Goal: Task Accomplishment & Management: Complete application form

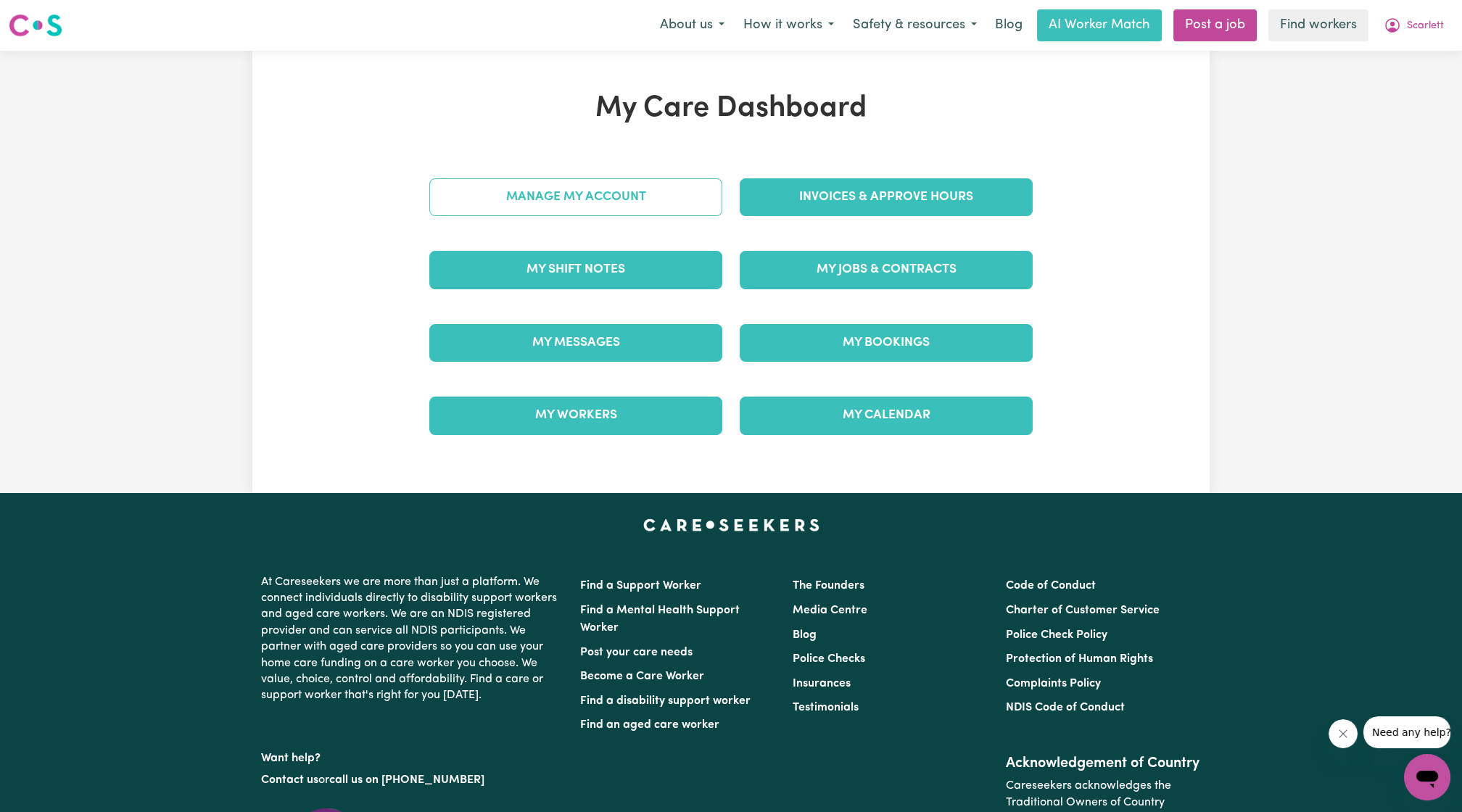
click at [672, 213] on link "Manage My Account" at bounding box center [575, 198] width 293 height 38
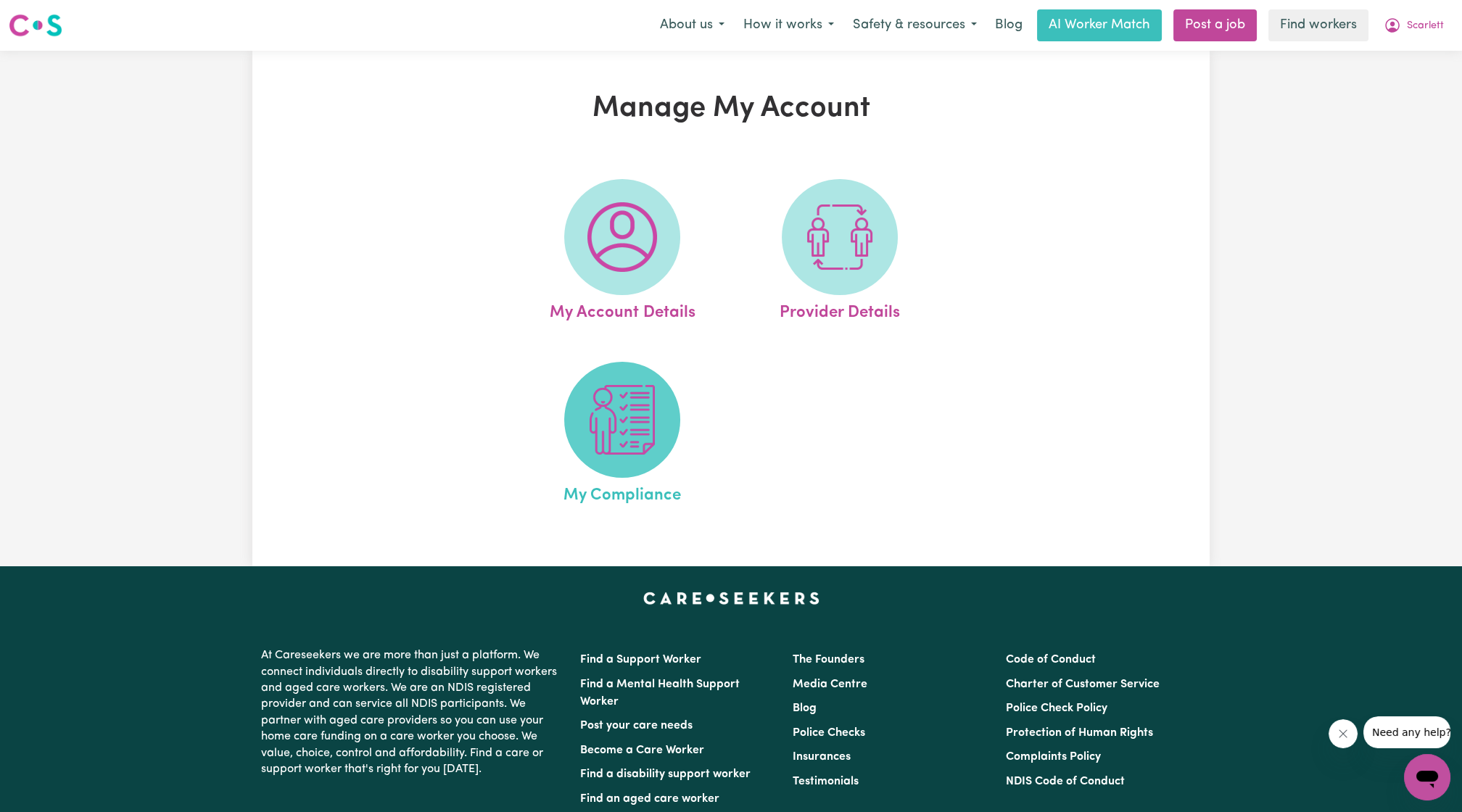
click at [591, 404] on img at bounding box center [622, 420] width 70 height 70
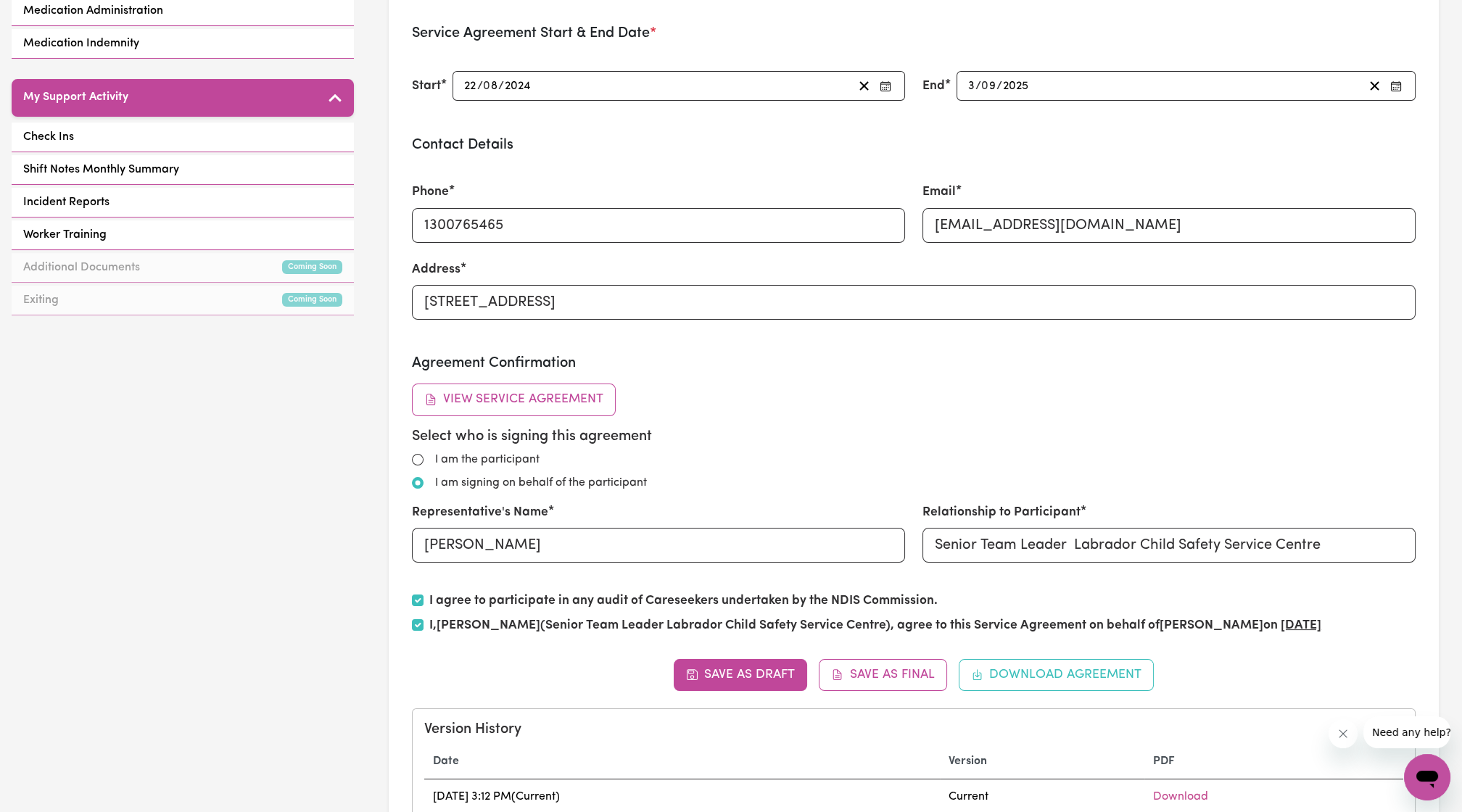
scroll to position [268, 0]
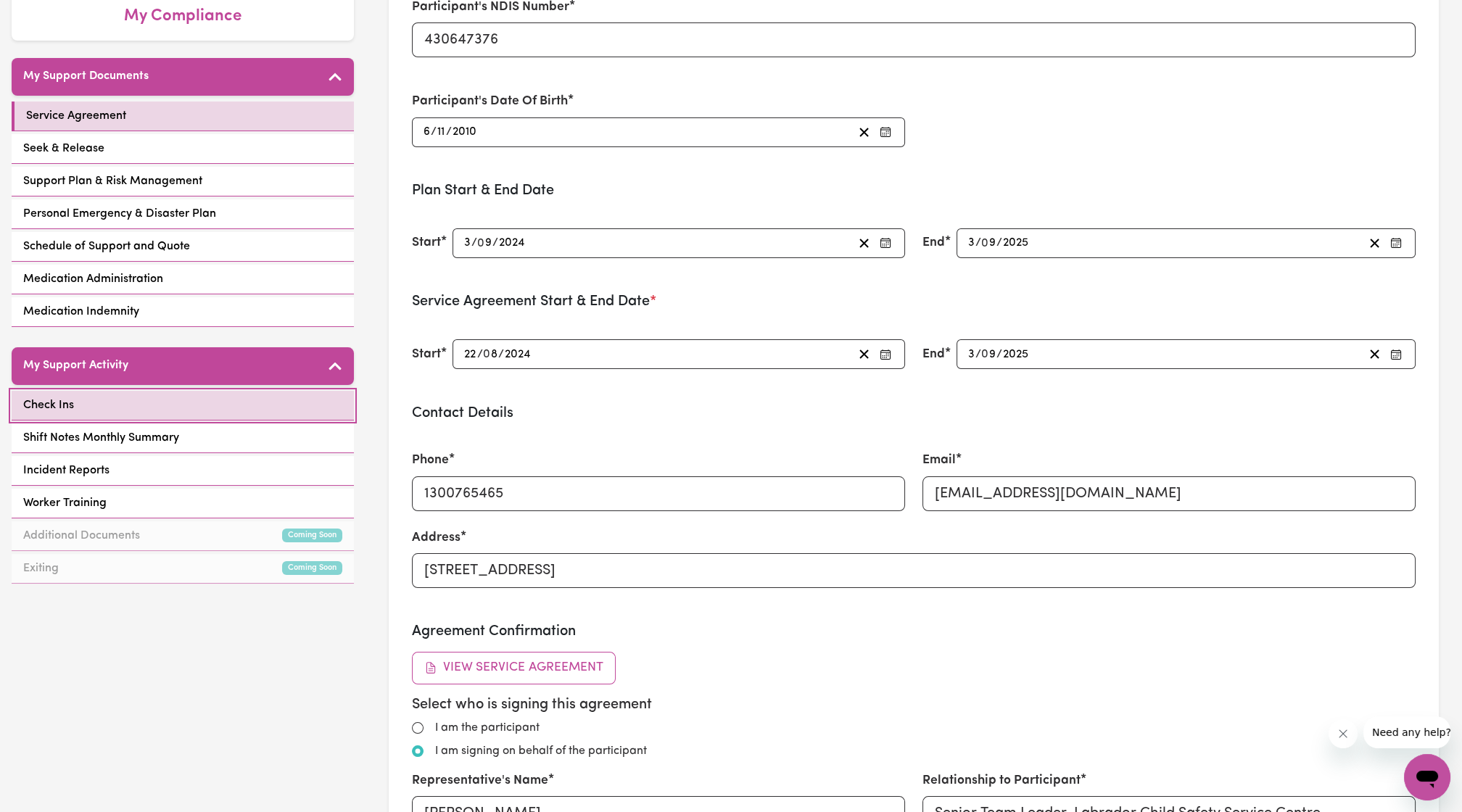
click at [61, 397] on span "Check Ins" at bounding box center [48, 405] width 51 height 17
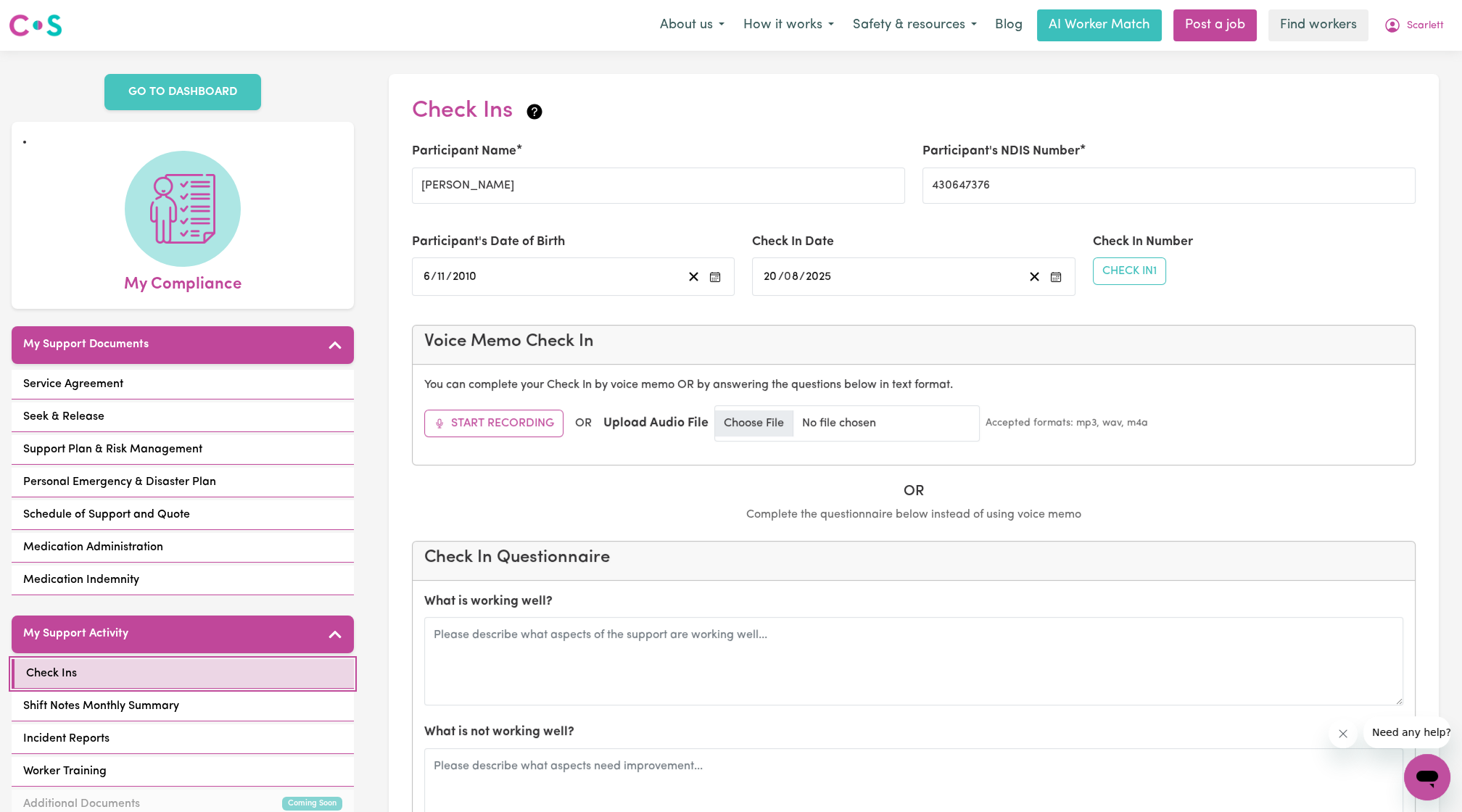
scroll to position [268, 0]
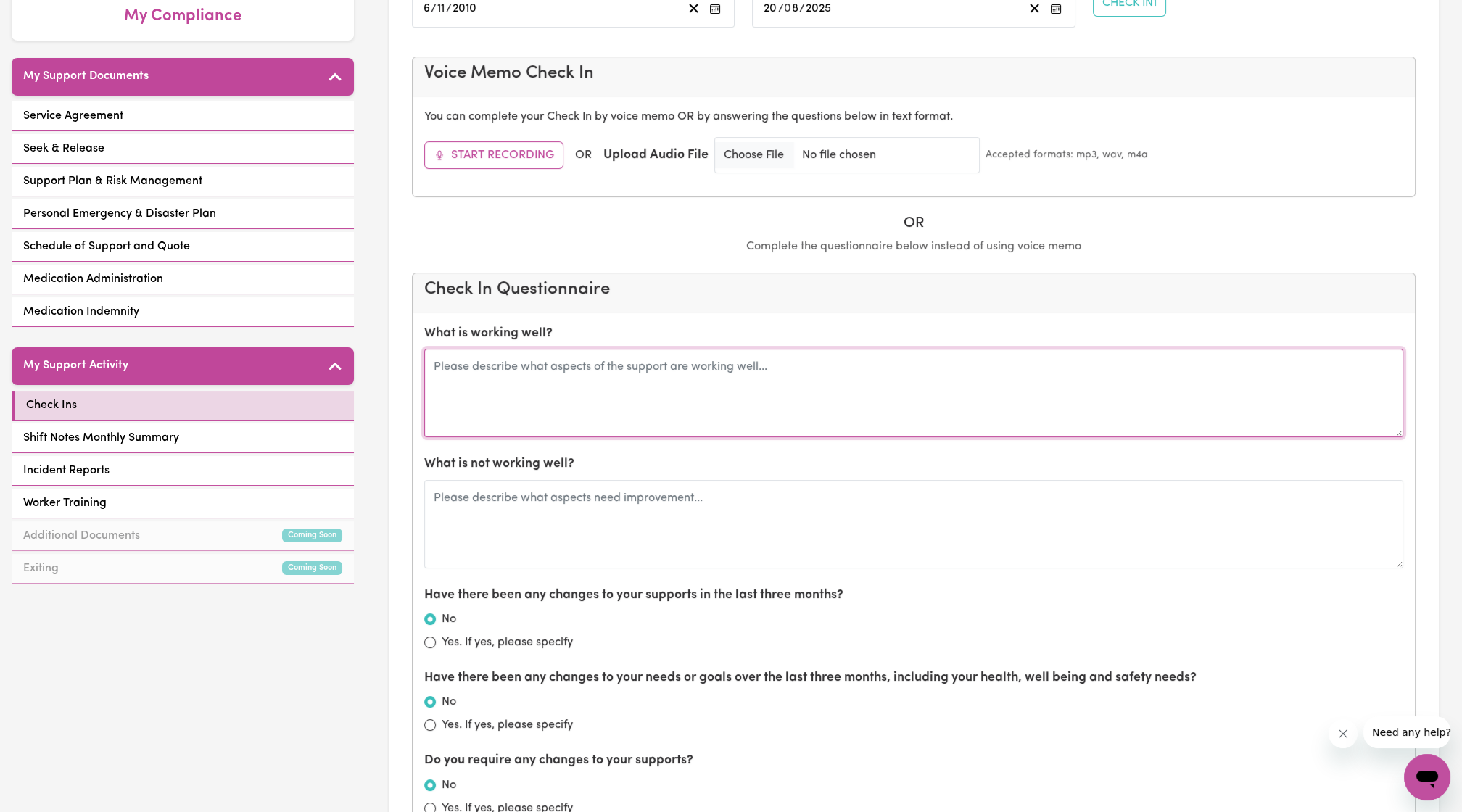
click at [794, 368] on textarea at bounding box center [913, 393] width 979 height 89
click at [547, 361] on textarea at bounding box center [913, 393] width 979 height 89
drag, startPoint x: 762, startPoint y: 362, endPoint x: 748, endPoint y: 362, distance: 14.0
click at [748, 362] on textarea "Check in with Maria Gaggiano - no news is good news but at least team meeting f…" at bounding box center [913, 393] width 979 height 89
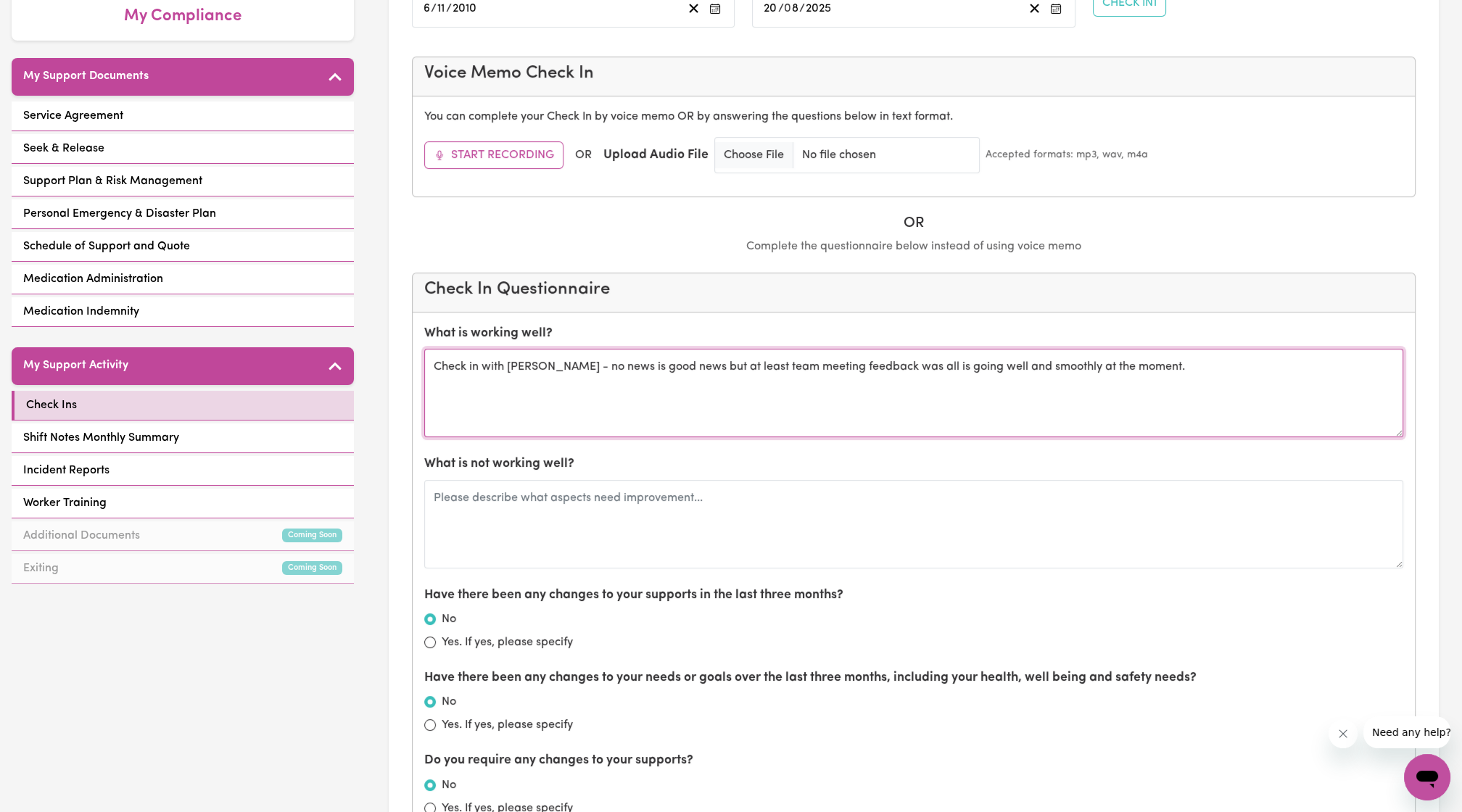
drag, startPoint x: 744, startPoint y: 367, endPoint x: 637, endPoint y: 369, distance: 107.0
click at [637, 369] on textarea "Check in with Maria Gaggiano - no news is good news but at least team meeting f…" at bounding box center [913, 393] width 979 height 89
drag, startPoint x: 606, startPoint y: 360, endPoint x: 725, endPoint y: 363, distance: 119.0
click at [725, 363] on textarea "Check in with Maria Gaggiano - no news is good news but at least team meeting f…" at bounding box center [913, 393] width 979 height 89
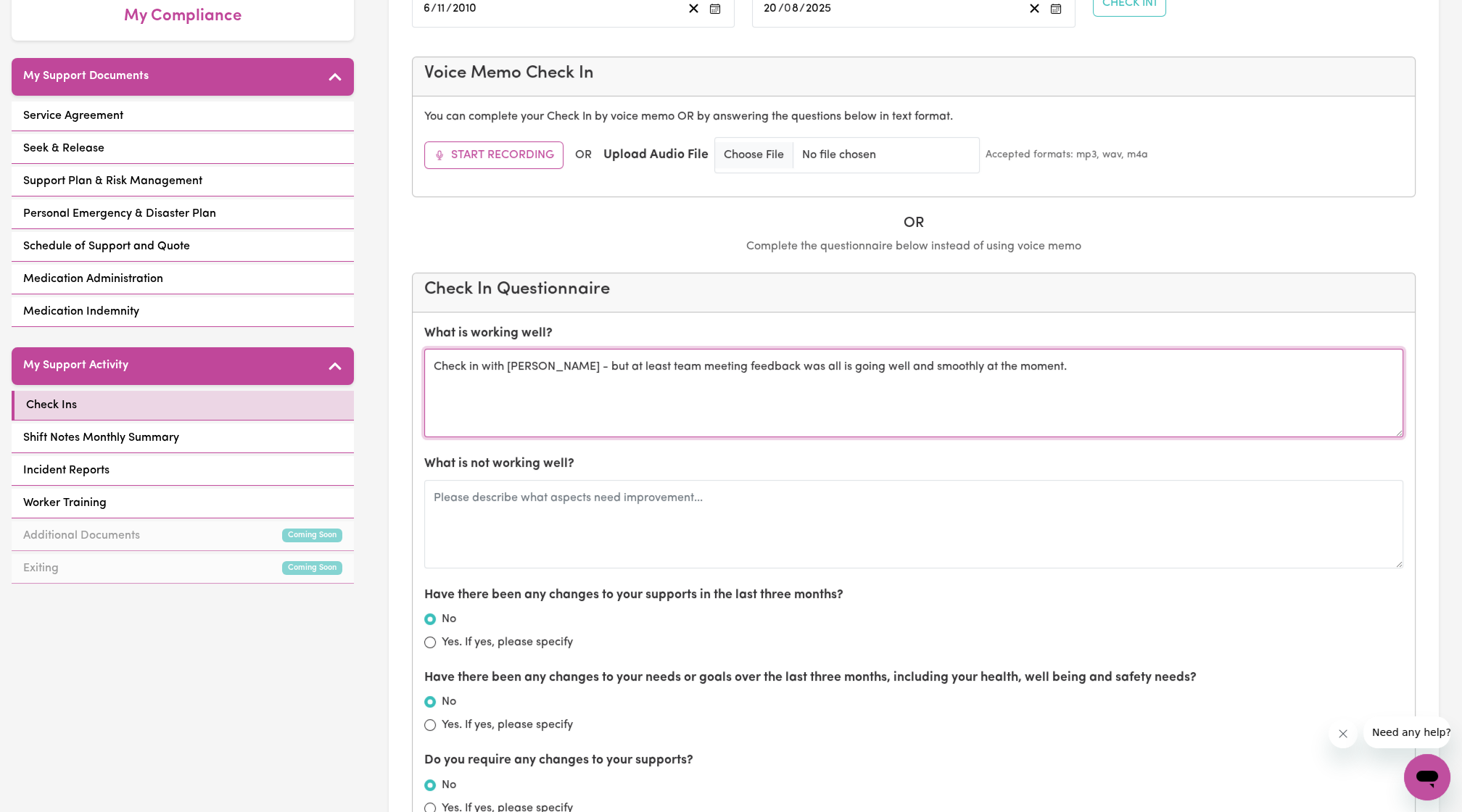
click at [616, 358] on textarea "Check in with Maria Gaggiano - but at least team meeting feedback was all is go…" at bounding box center [913, 393] width 979 height 89
type textarea "Check in with Maria Gaggiano - at least team meeting feedback was all is going …"
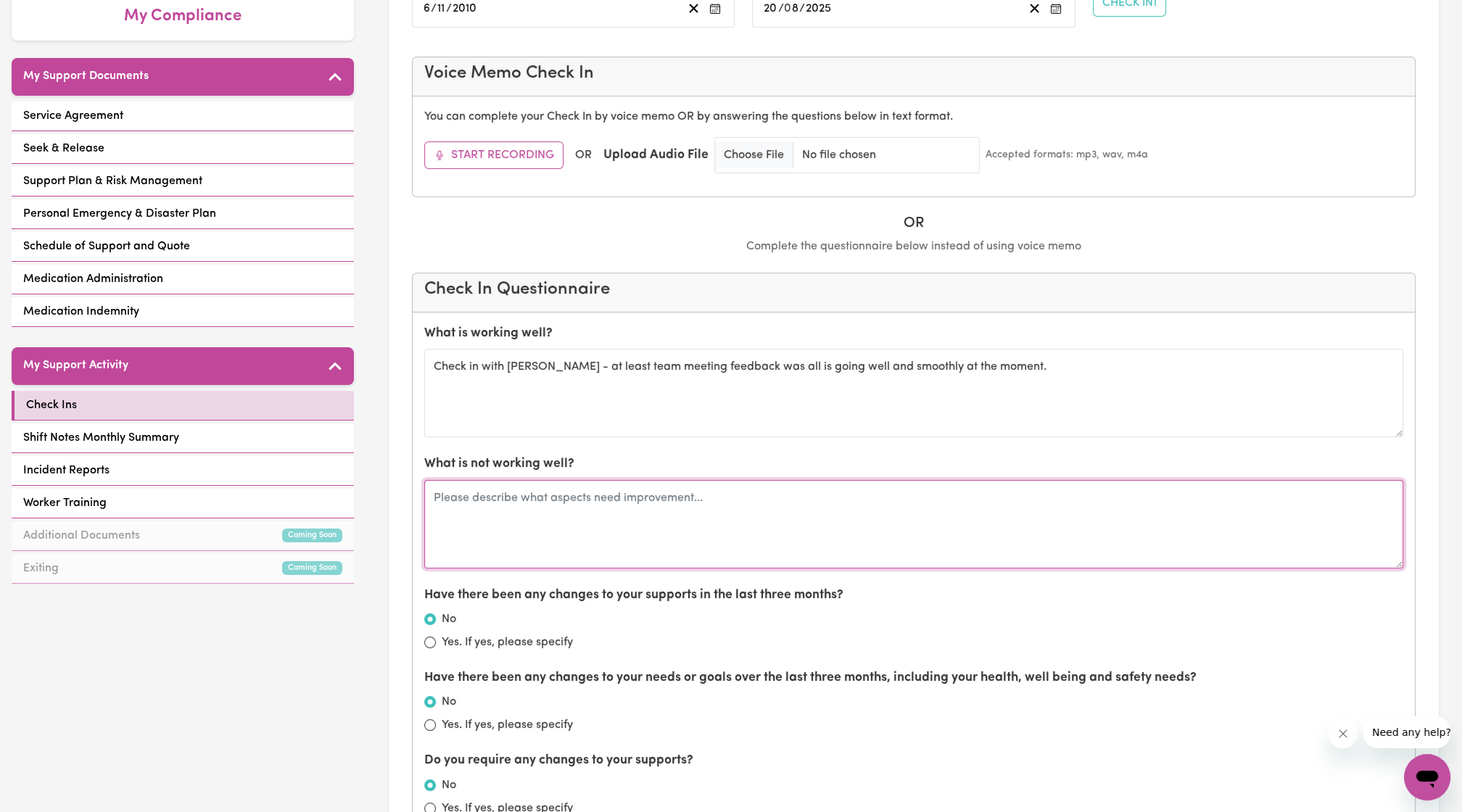
click at [675, 529] on textarea at bounding box center [913, 524] width 979 height 89
click at [607, 490] on textarea "Waiting for new plan to renew" at bounding box center [913, 524] width 979 height 89
click at [642, 505] on textarea "Waiting for new plan to renew" at bounding box center [913, 524] width 979 height 89
click at [584, 502] on textarea "Waiting for new plan to renew" at bounding box center [913, 524] width 979 height 89
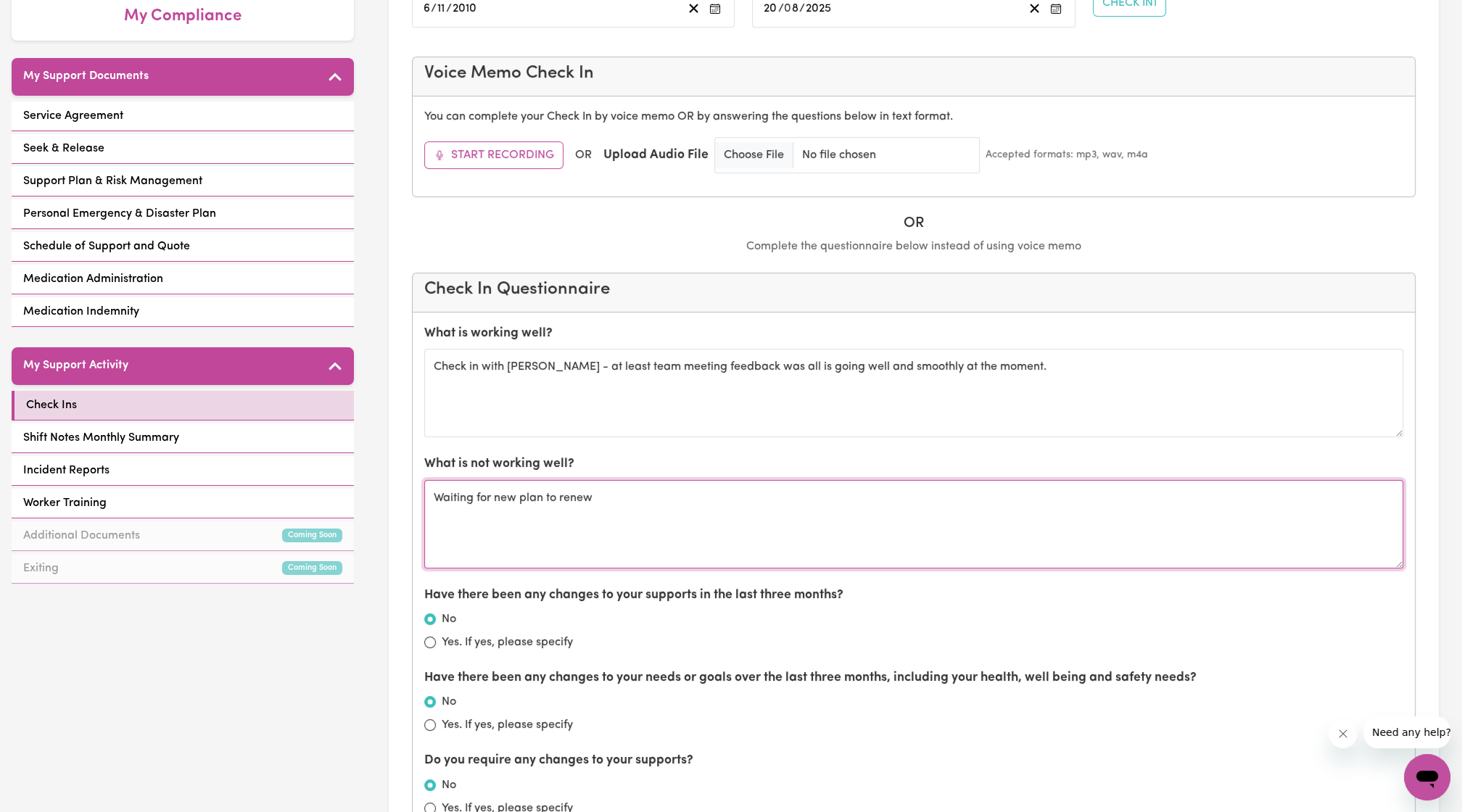
click at [584, 502] on textarea "Waiting for new plan to renew" at bounding box center [913, 524] width 979 height 89
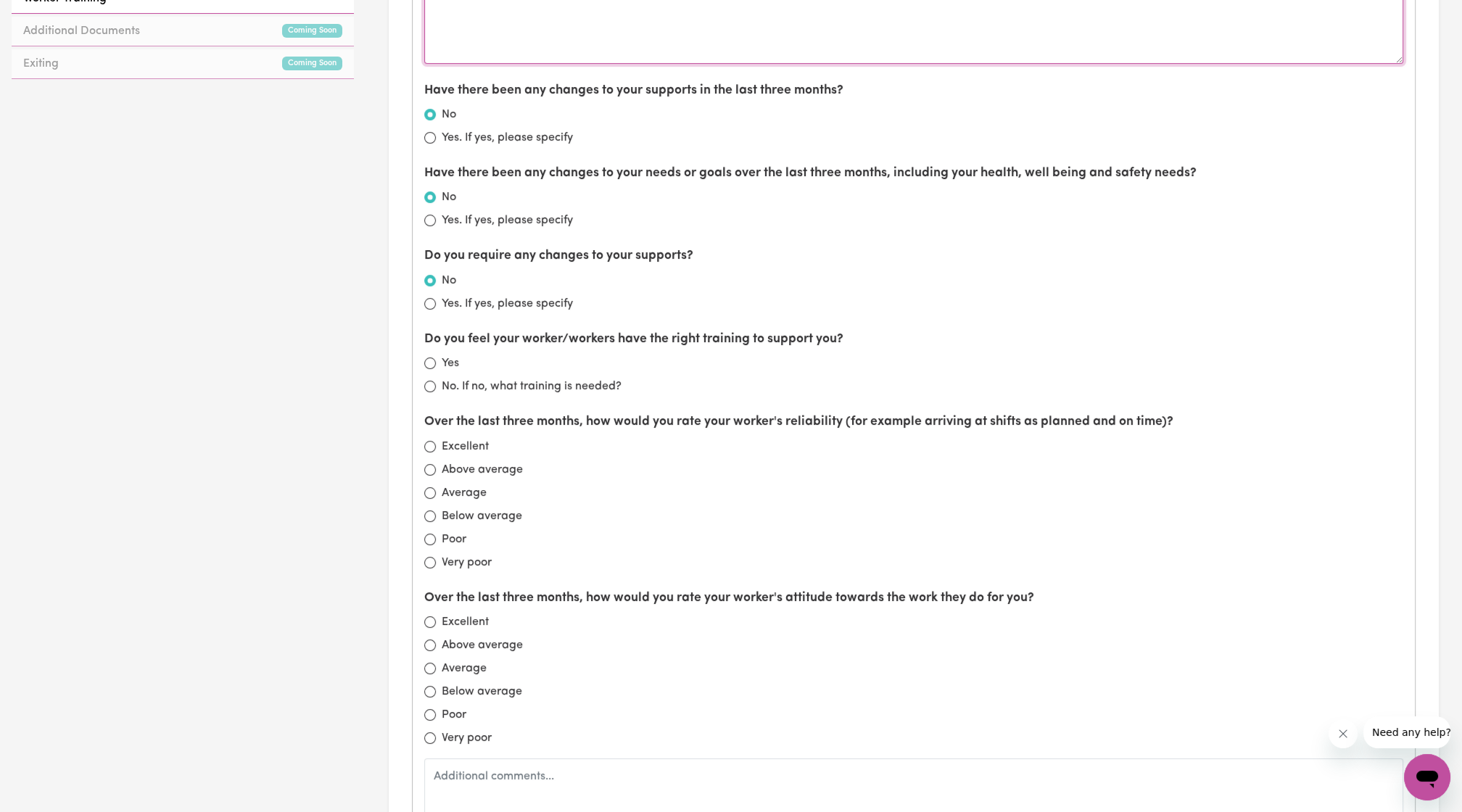
scroll to position [805, 0]
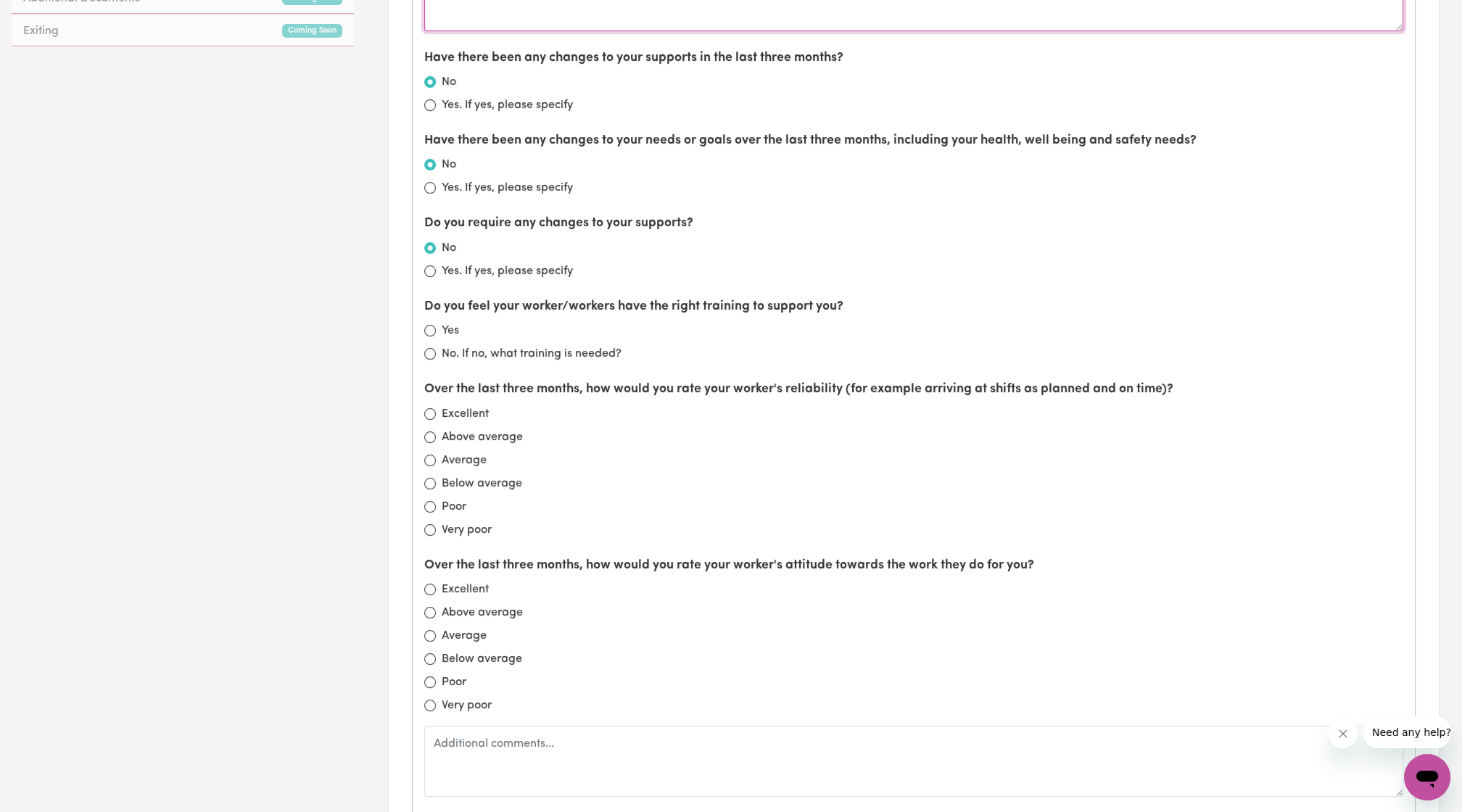
type textarea "no issues raised at the moment."
click at [433, 315] on div "Do you feel your worker/workers have the right training to support you? Yes No.…" at bounding box center [913, 330] width 979 height 65
click at [429, 326] on input "Yes" at bounding box center [429, 330] width 11 height 11
radio input "true"
click at [432, 413] on input "Excellent" at bounding box center [429, 413] width 11 height 11
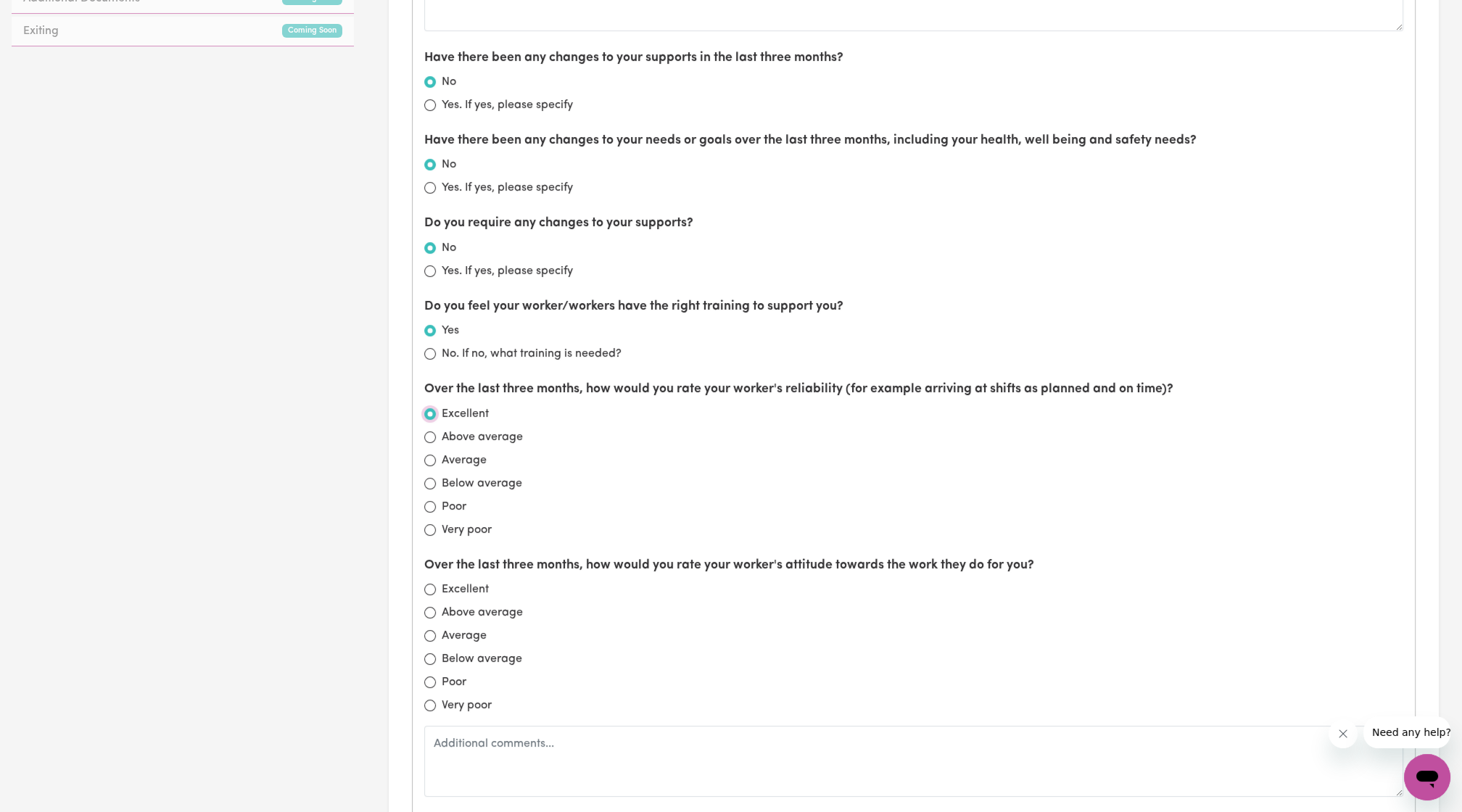
radio input "true"
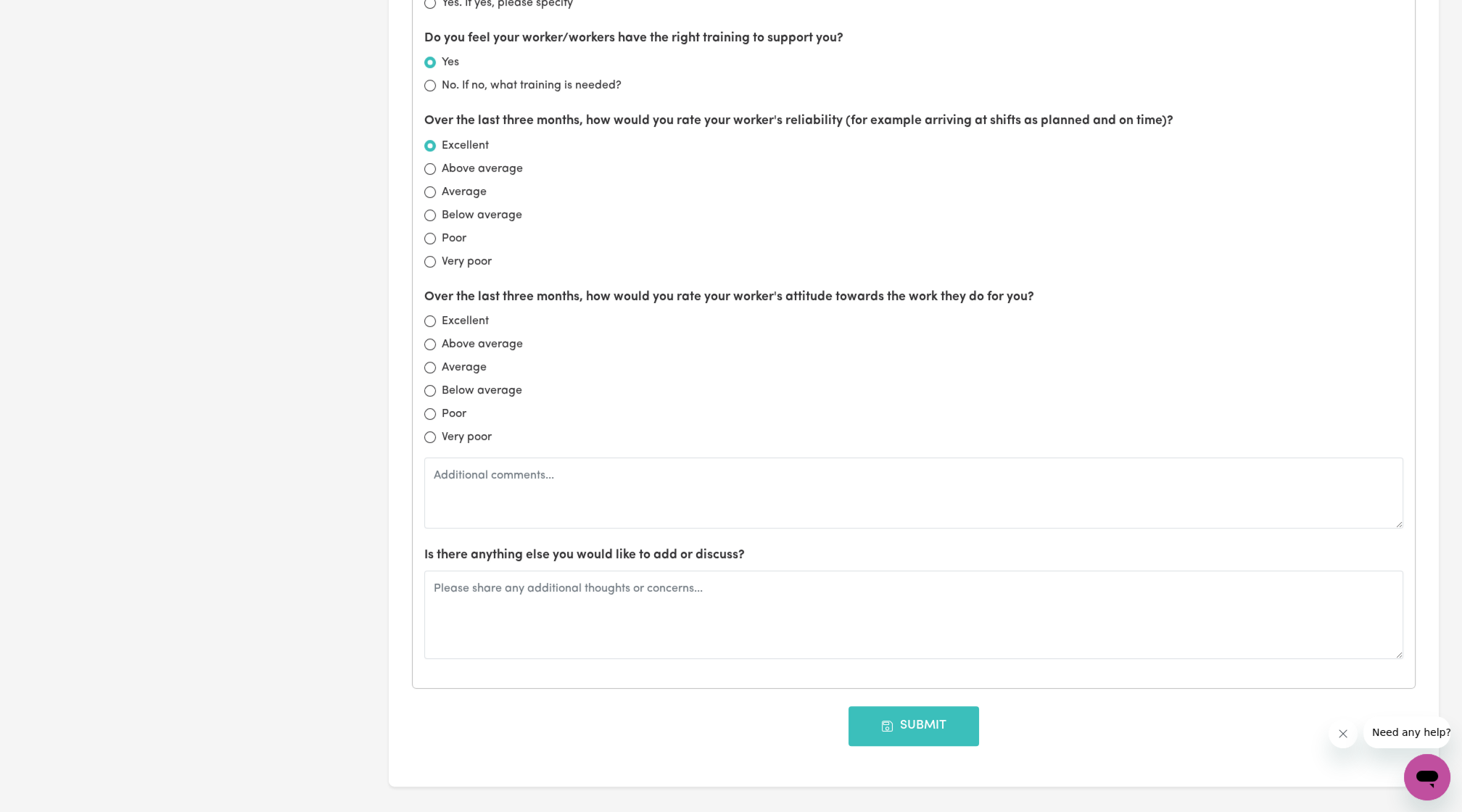
click at [427, 307] on div "Over the last three months, how would you rate your worker's attitude towards t…" at bounding box center [913, 408] width 979 height 241
click at [432, 317] on input "Excellent" at bounding box center [429, 321] width 11 height 11
radio input "true"
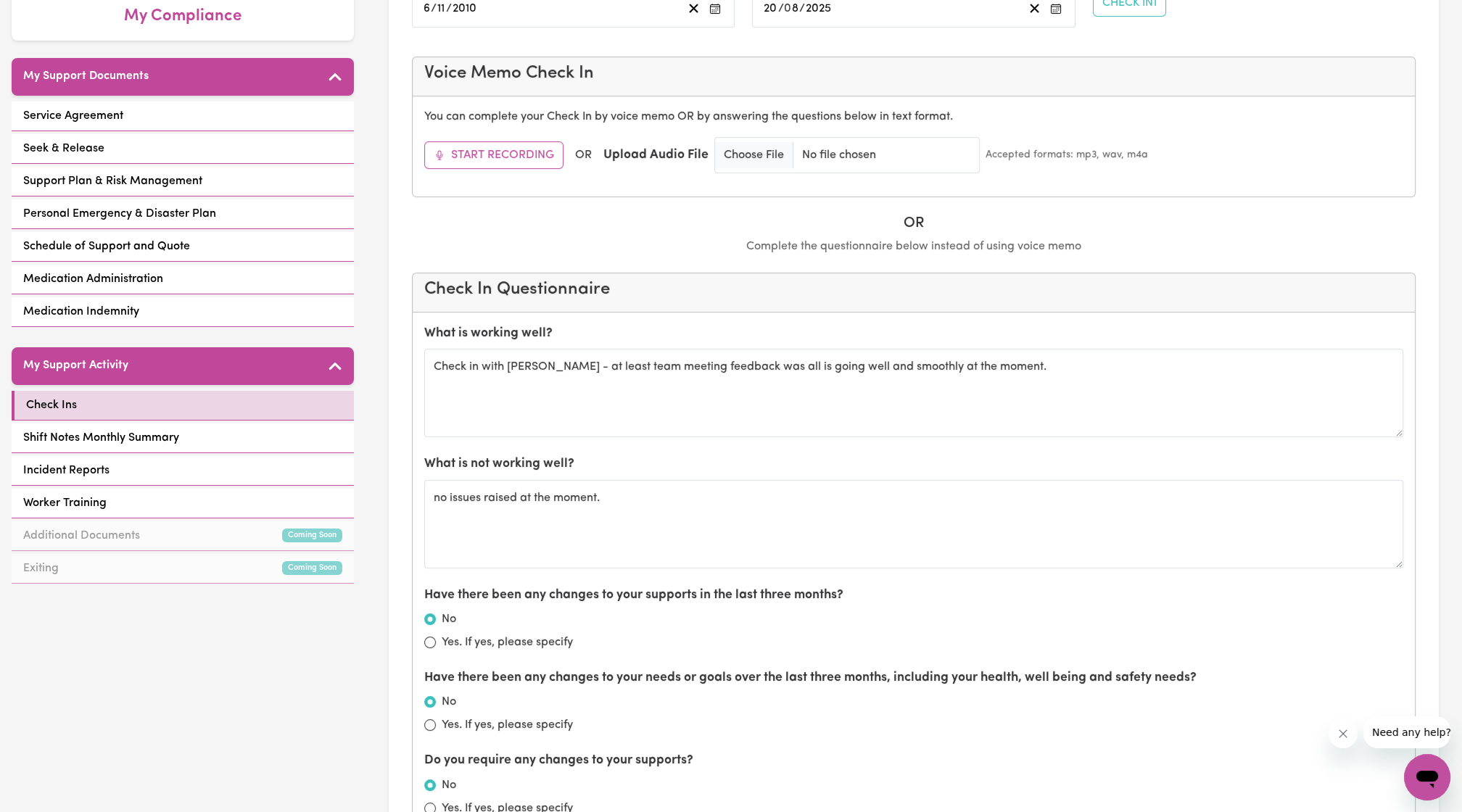
scroll to position [0, 0]
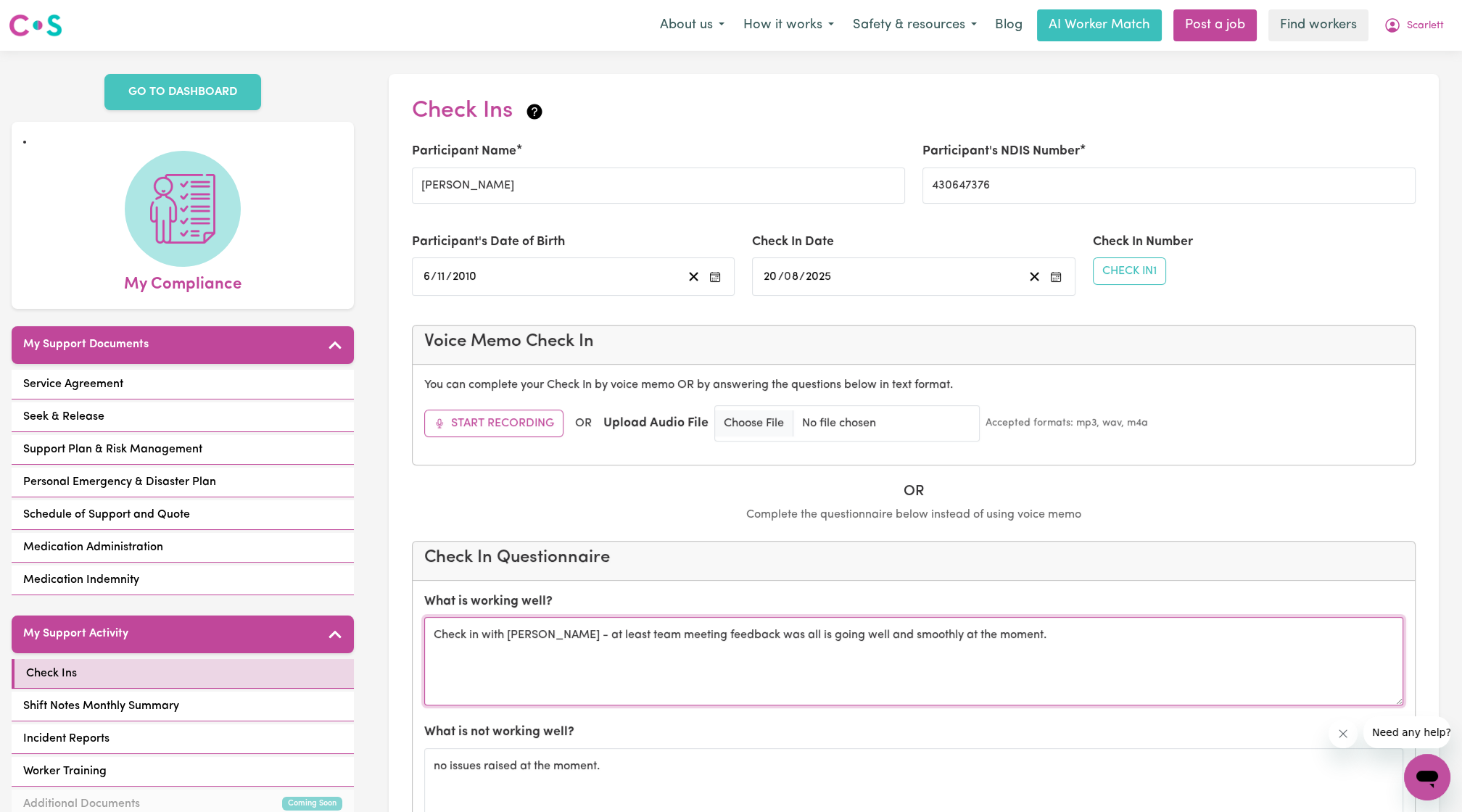
click at [600, 627] on textarea "Check in with Maria Gaggiano - at least team meeting feedback was all is going …" at bounding box center [913, 661] width 979 height 89
click at [596, 627] on textarea "Check in with Maria Gaggiano - at least team meeting feedback was all is going …" at bounding box center [913, 661] width 979 height 89
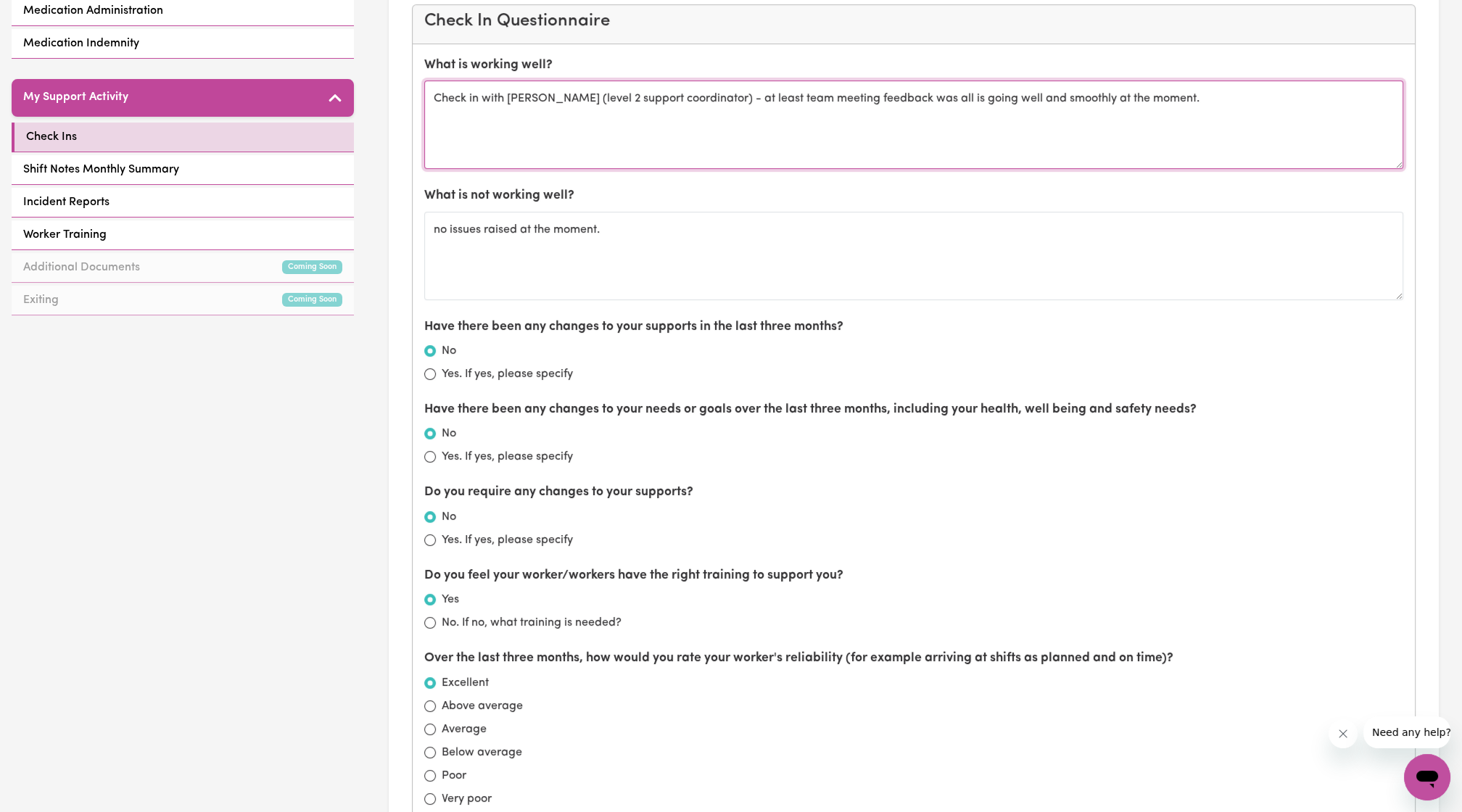
scroll to position [268, 0]
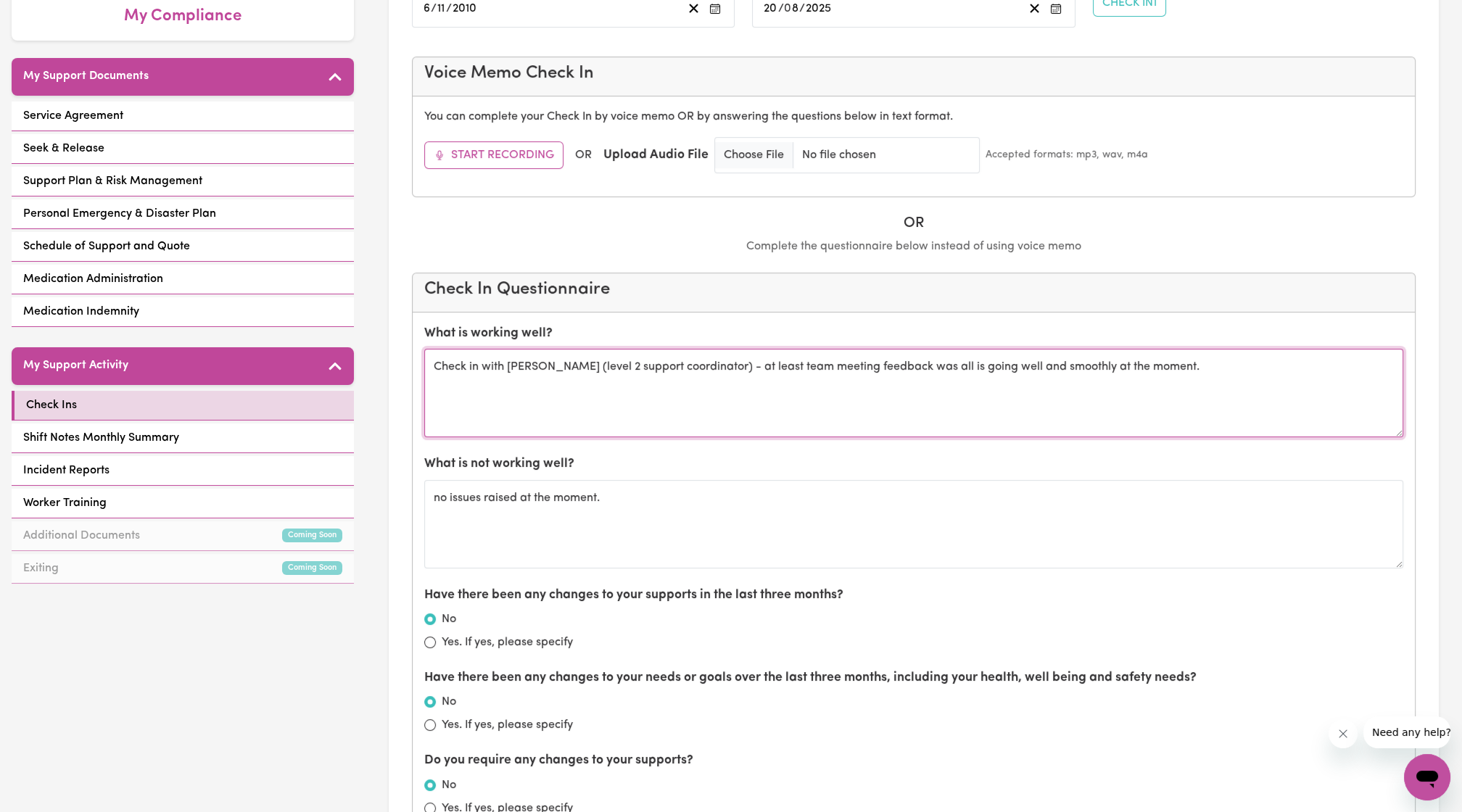
click at [1243, 390] on textarea "Check in with Maria Gaggiano (level 2 support coordinator) - at least team meet…" at bounding box center [913, 393] width 979 height 89
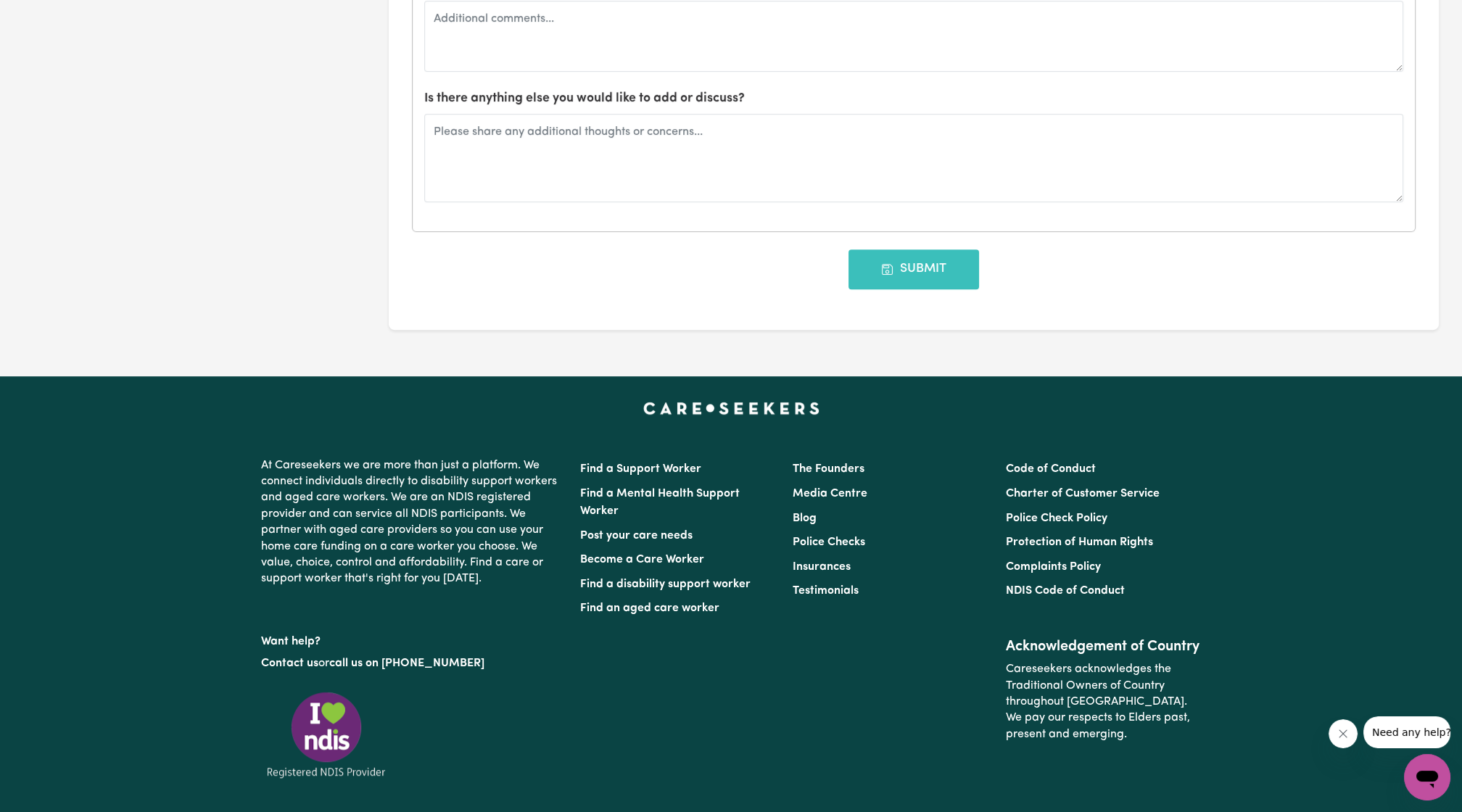
scroll to position [1610, 0]
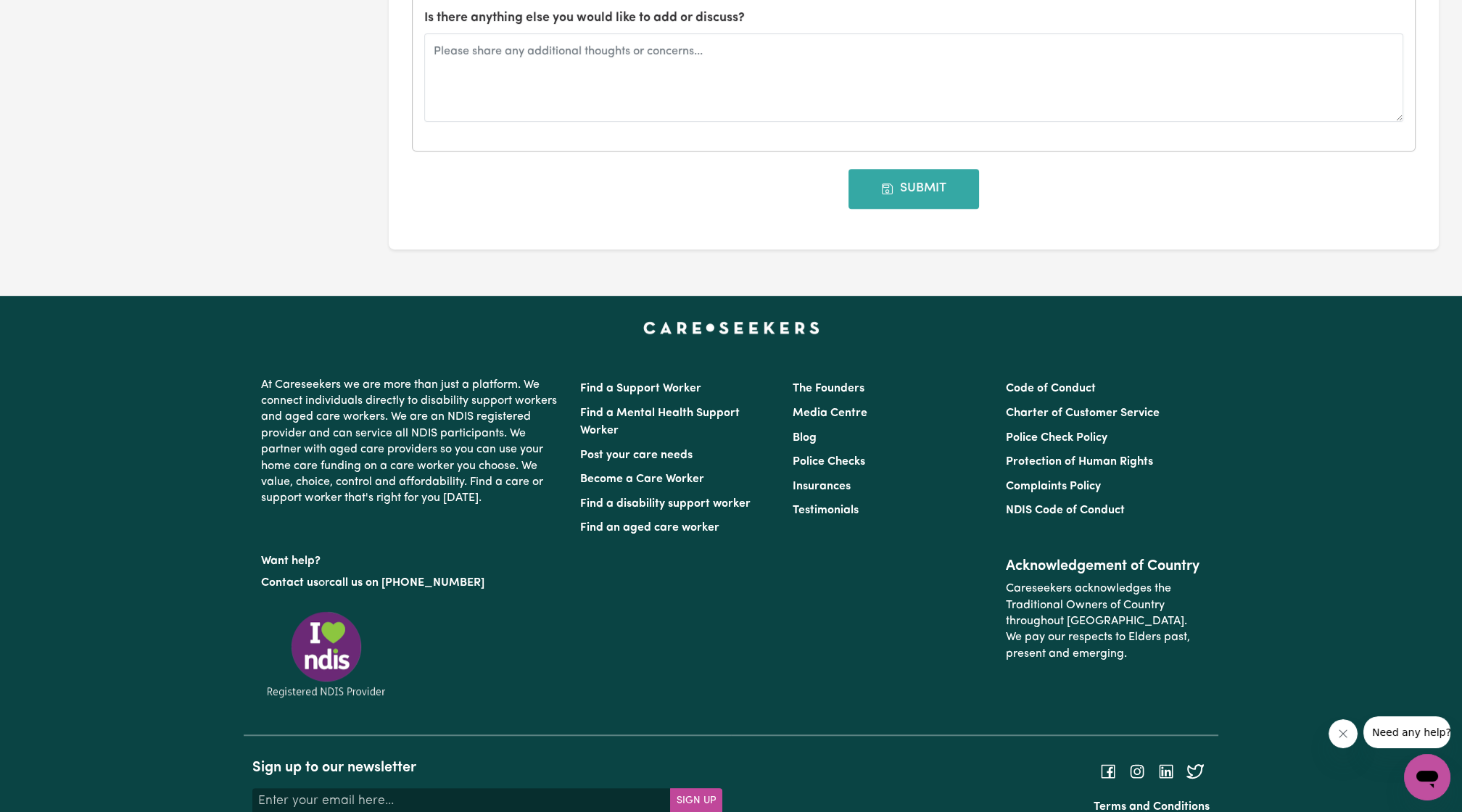
type textarea "Check in with Maria Gaggiano (level 2 support coordinator) - at least team meet…"
click at [940, 191] on button "Submit" at bounding box center [914, 188] width 130 height 39
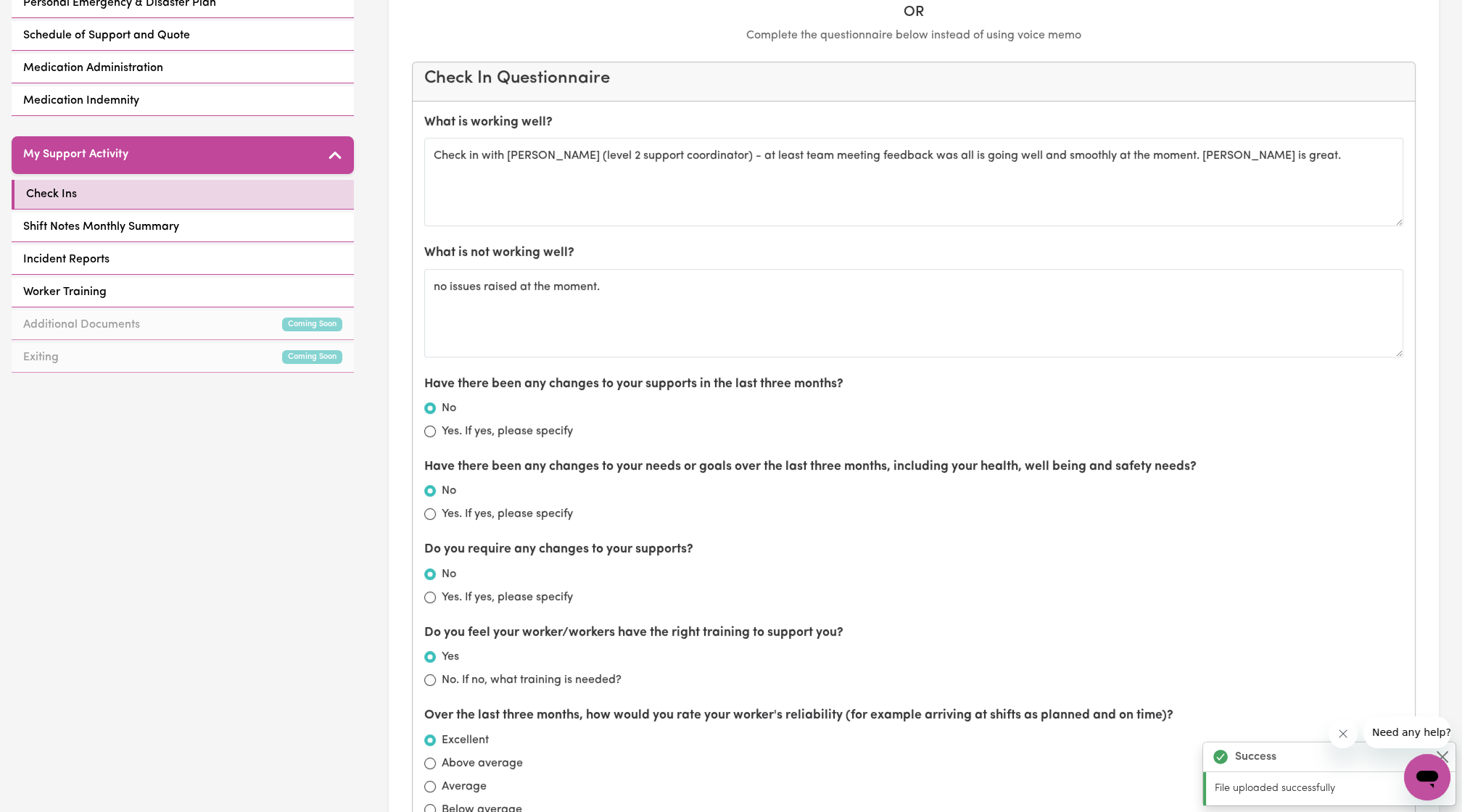
scroll to position [0, 0]
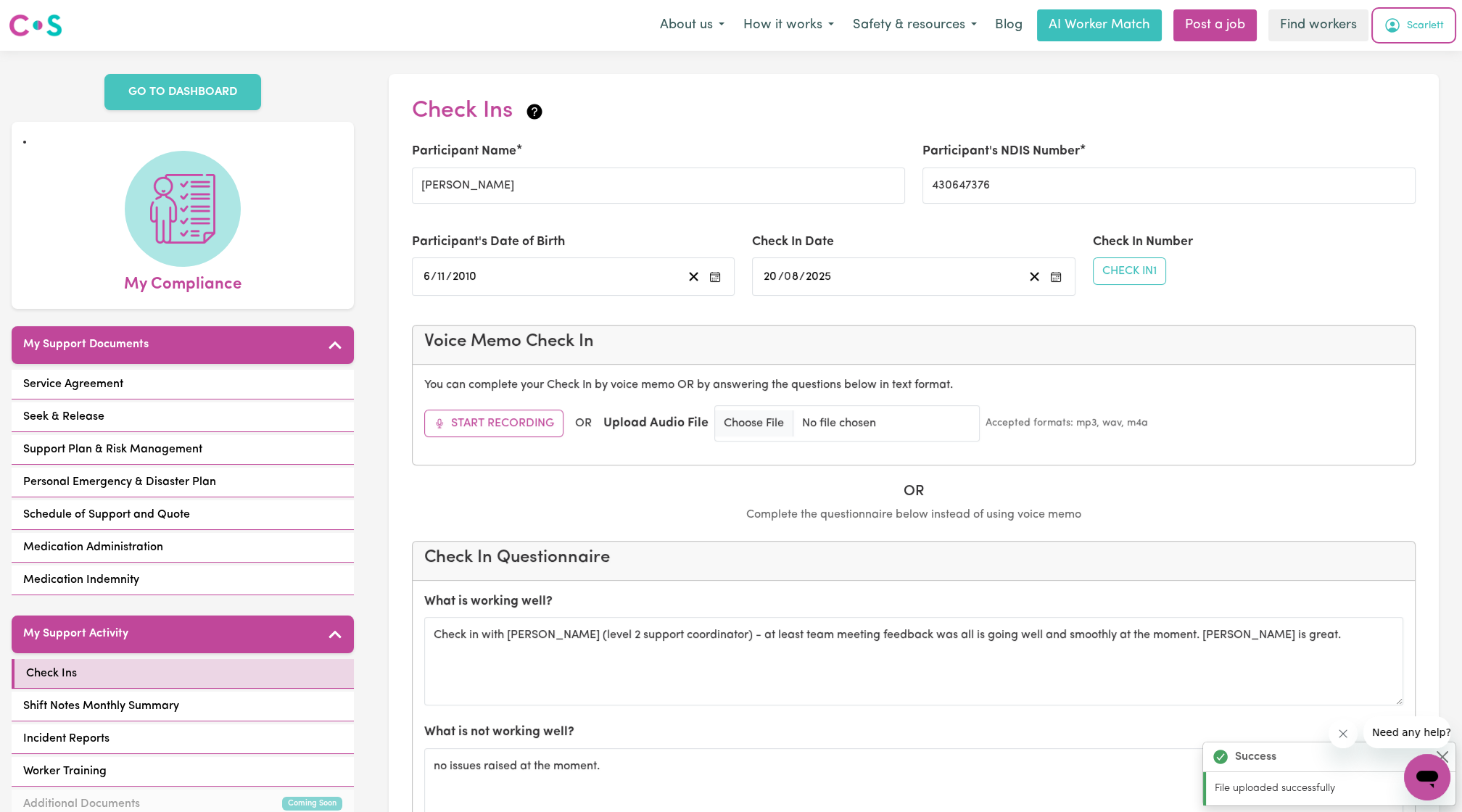
click at [1416, 31] on span "Scarlett" at bounding box center [1425, 26] width 37 height 16
click at [1401, 79] on link "Logout" at bounding box center [1395, 83] width 114 height 27
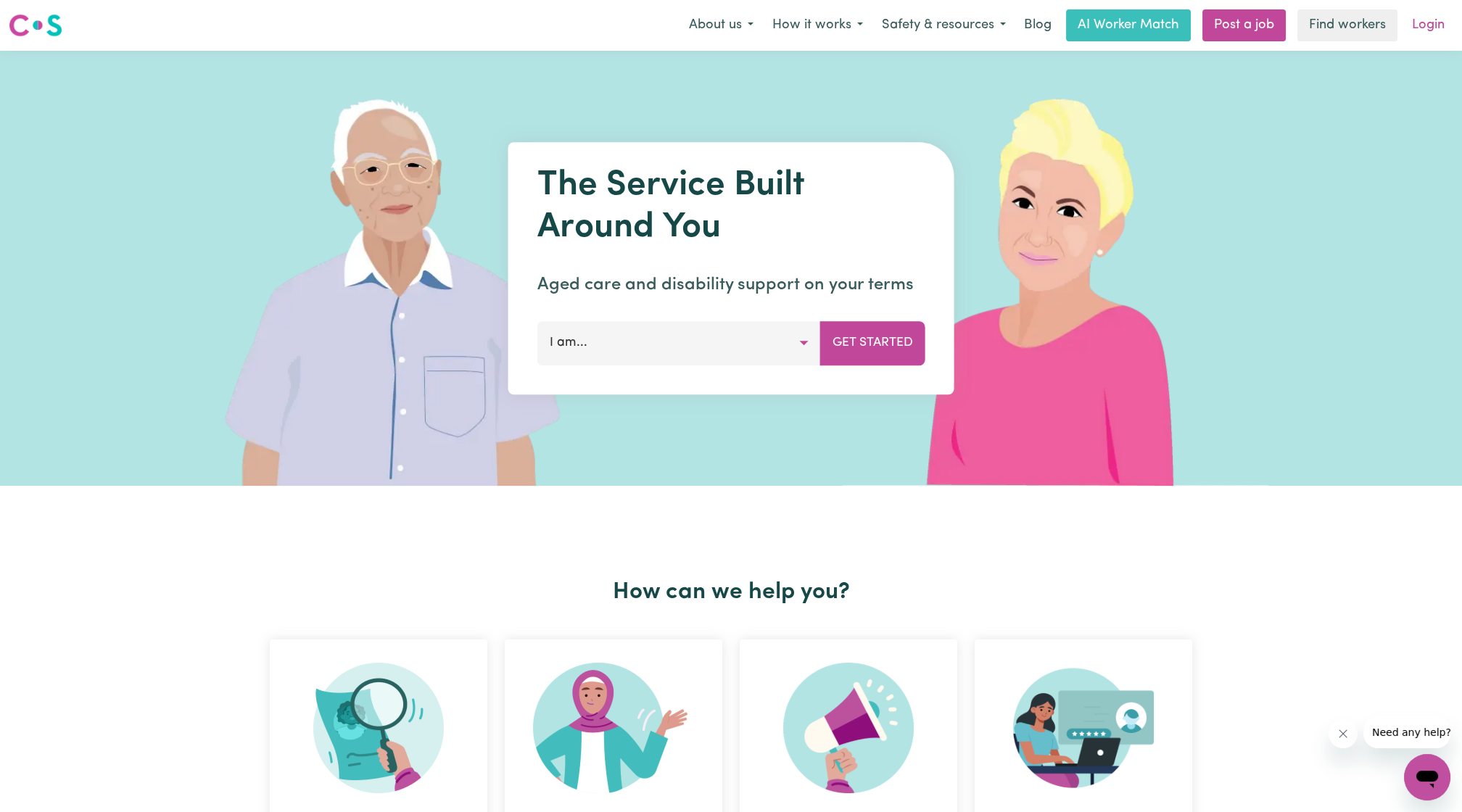
click at [1444, 24] on link "Login" at bounding box center [1428, 25] width 50 height 32
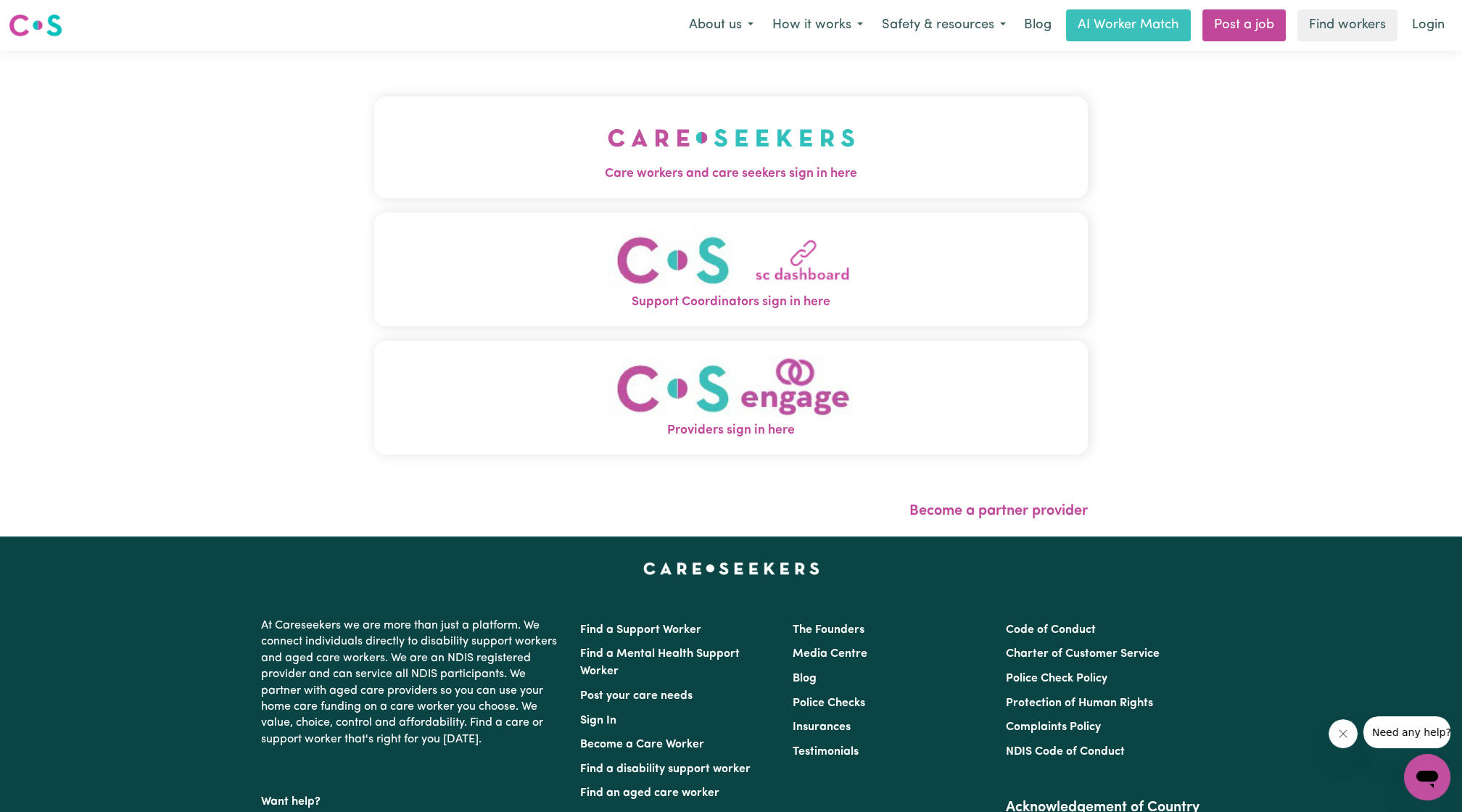
click at [703, 124] on img "Care workers and care seekers sign in here" at bounding box center [731, 138] width 248 height 54
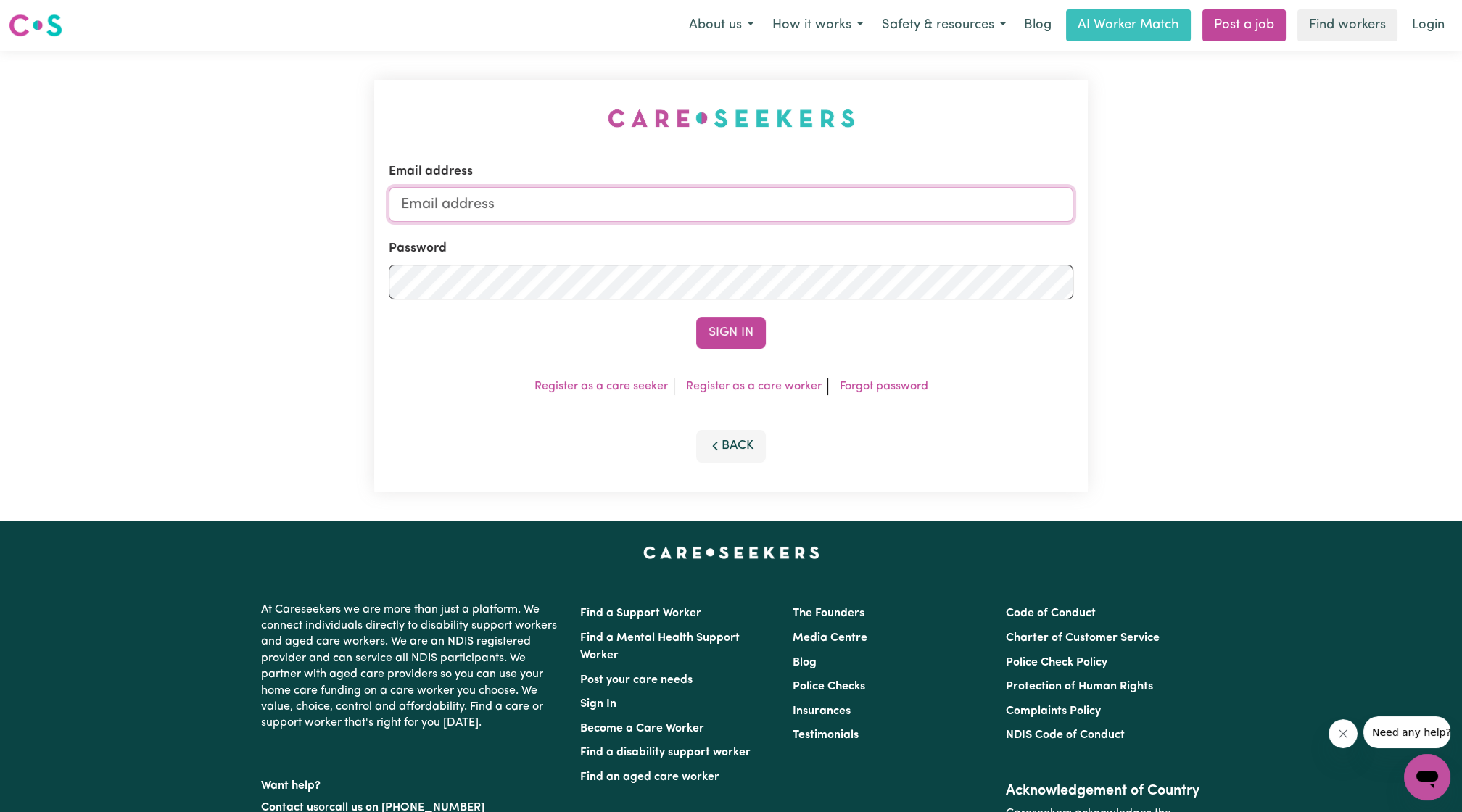
click at [678, 194] on input "Email address" at bounding box center [731, 204] width 684 height 35
drag, startPoint x: 472, startPoint y: 208, endPoint x: 793, endPoint y: 243, distance: 322.9
click at [793, 243] on form "Email address superuser~ethan@careseekers.com.au Password Sign In" at bounding box center [731, 256] width 684 height 186
type input "superuser~paulinethomasABF@careseekers.com.au"
click at [706, 327] on button "Sign In" at bounding box center [731, 333] width 70 height 32
